Goal: Task Accomplishment & Management: Manage account settings

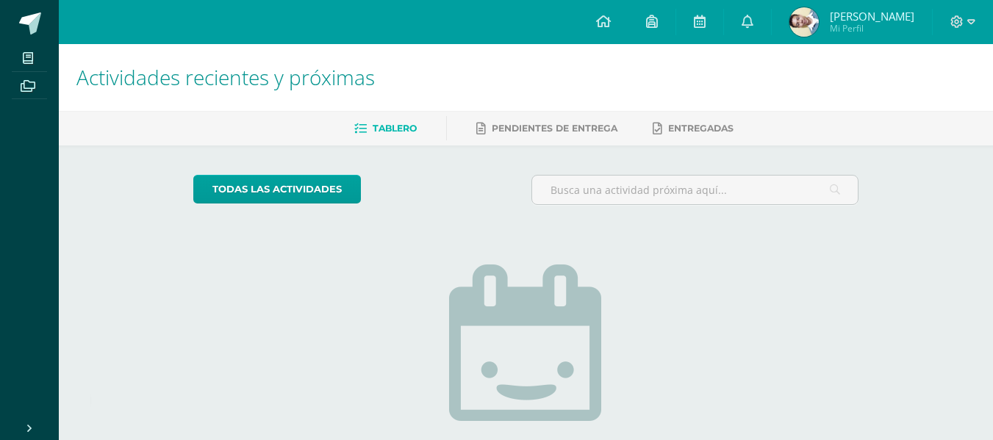
click at [819, 21] on img at bounding box center [803, 21] width 29 height 29
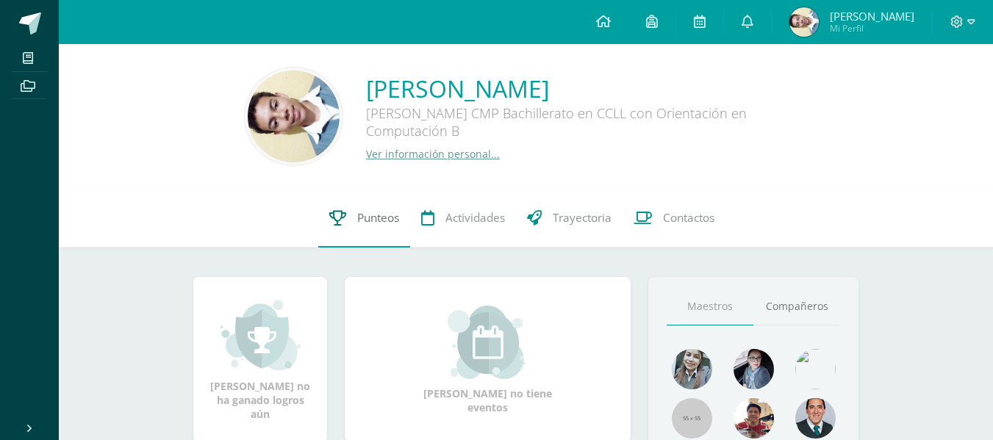
click at [371, 214] on span "Punteos" at bounding box center [378, 217] width 42 height 15
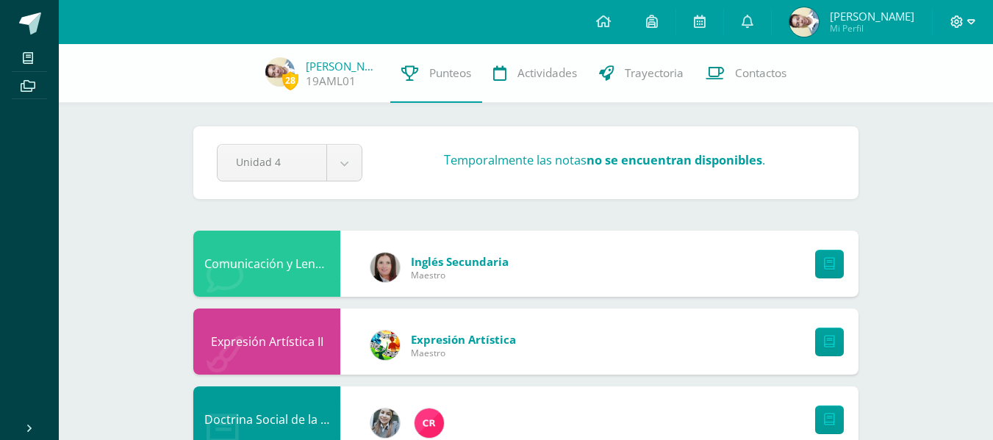
click at [964, 26] on span at bounding box center [962, 22] width 25 height 16
click at [928, 104] on span "Cerrar sesión" at bounding box center [925, 100] width 66 height 14
